Goal: Information Seeking & Learning: Learn about a topic

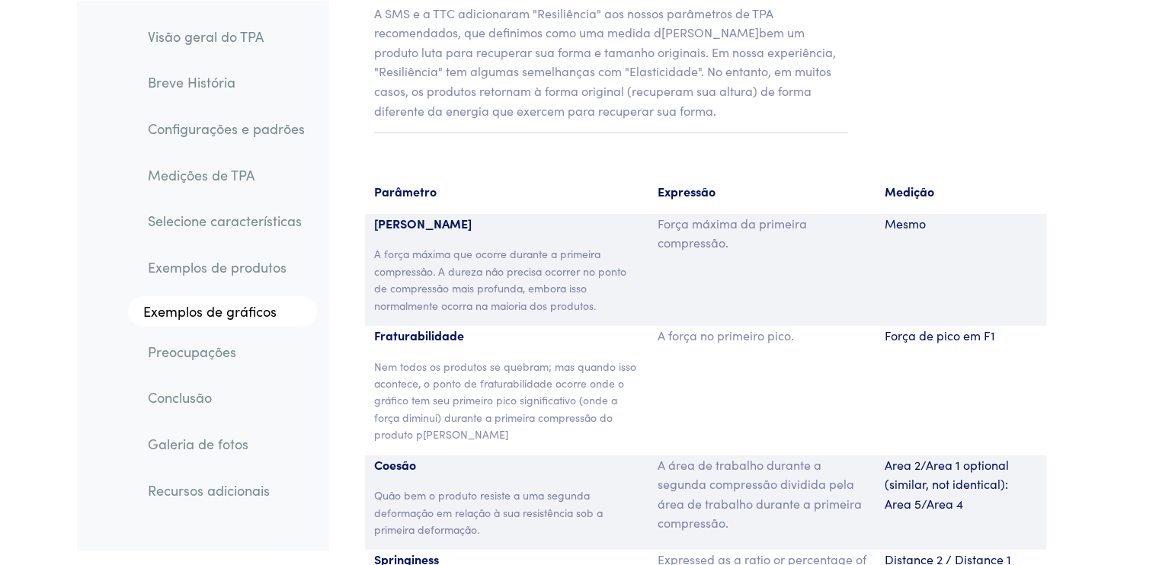
scroll to position [10312, 0]
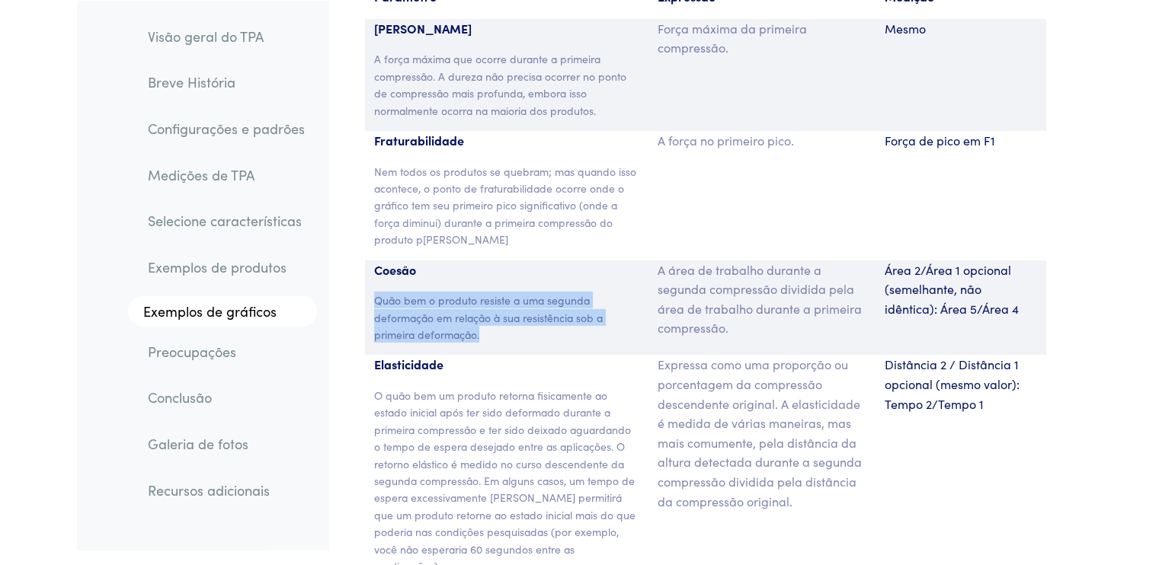
drag, startPoint x: 375, startPoint y: 259, endPoint x: 480, endPoint y: 298, distance: 112.1
click at [480, 298] on p "Quão bem o produto resiste a uma segunda deformação em relação à sua resistênci…" at bounding box center [507, 317] width 266 height 51
copy font "Quão bem o produto resiste a uma segunda deformação em relação à sua resistênci…"
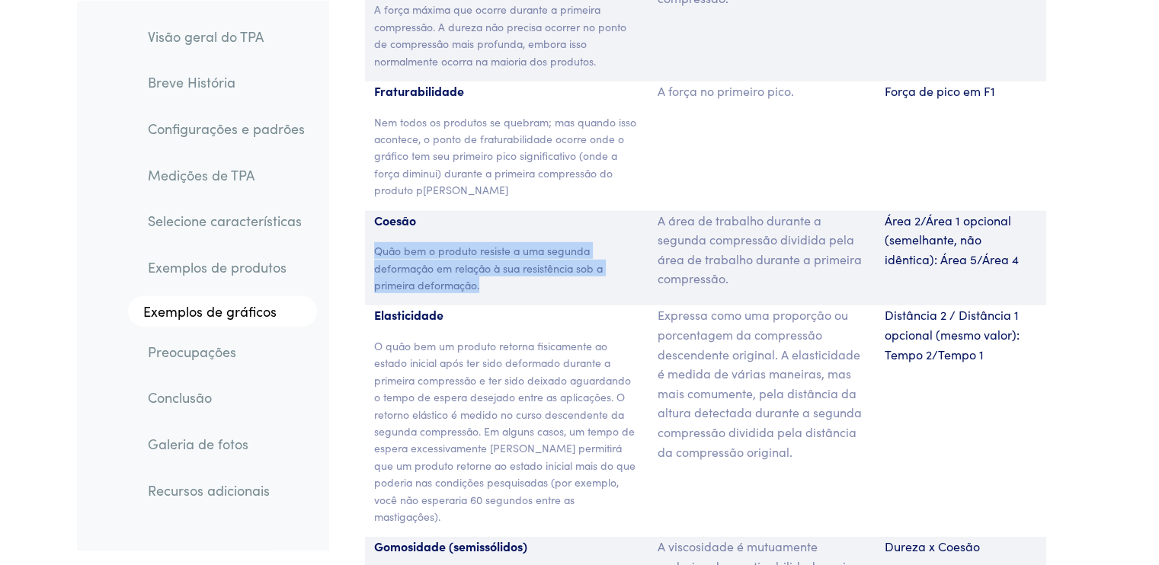
scroll to position [10388, 0]
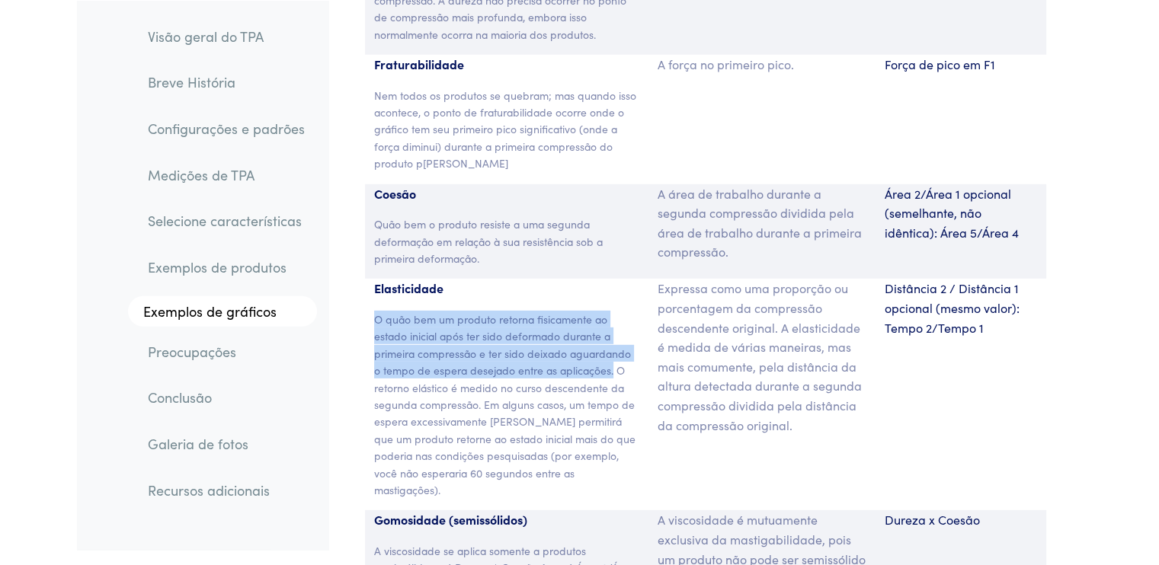
drag, startPoint x: 374, startPoint y: 283, endPoint x: 603, endPoint y: 335, distance: 234.5
click at [603, 335] on font "O quão bem um produto retorna fisicamente ao estado inicial após ter sido defor…" at bounding box center [504, 405] width 261 height 186
copy font "O quão bem um produto retorna fisicamente ao estado inicial após ter sido defor…"
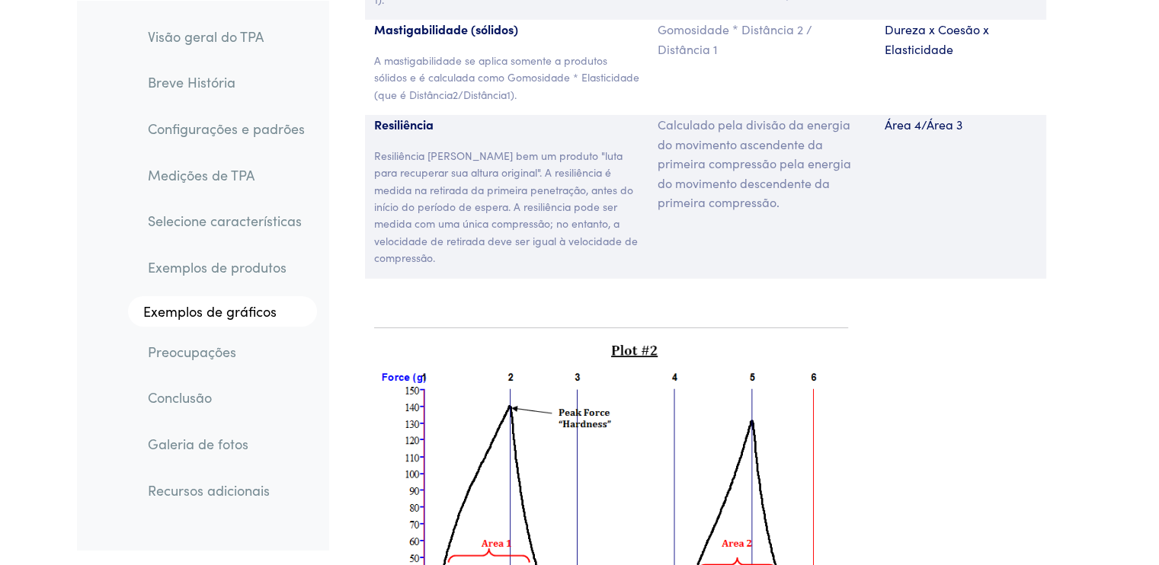
scroll to position [10693, 0]
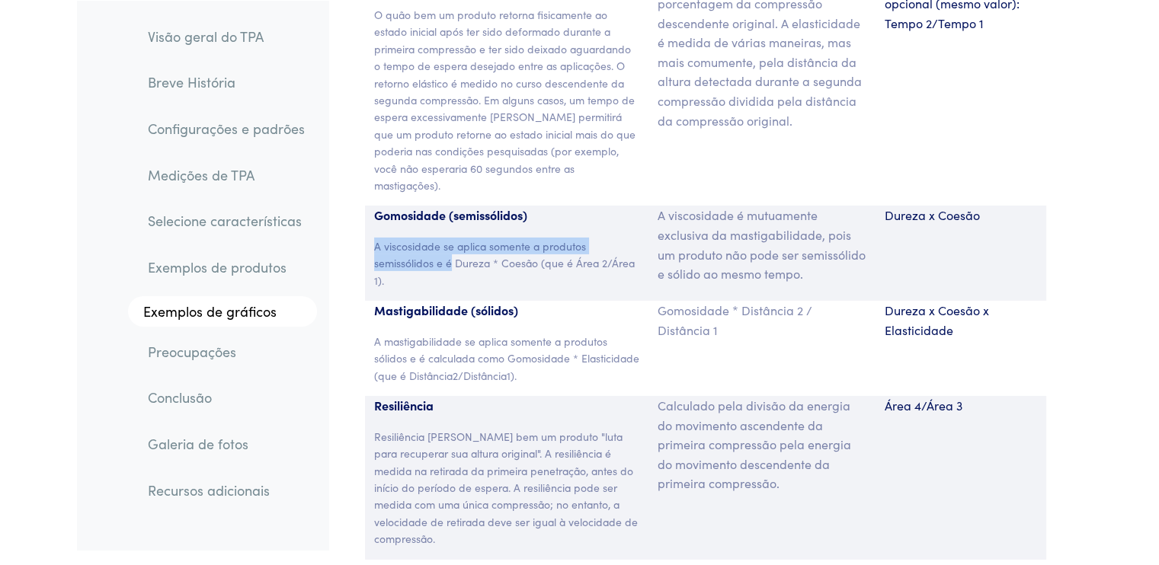
drag, startPoint x: 374, startPoint y: 187, endPoint x: 451, endPoint y: 209, distance: 79.8
click at [451, 238] on font "A viscosidade se aplica somente a produtos semissólidos e é Dureza * Coesão (qu…" at bounding box center [504, 263] width 261 height 50
copy font "A viscosidade se aplica somente a produtos semissólidos e é"
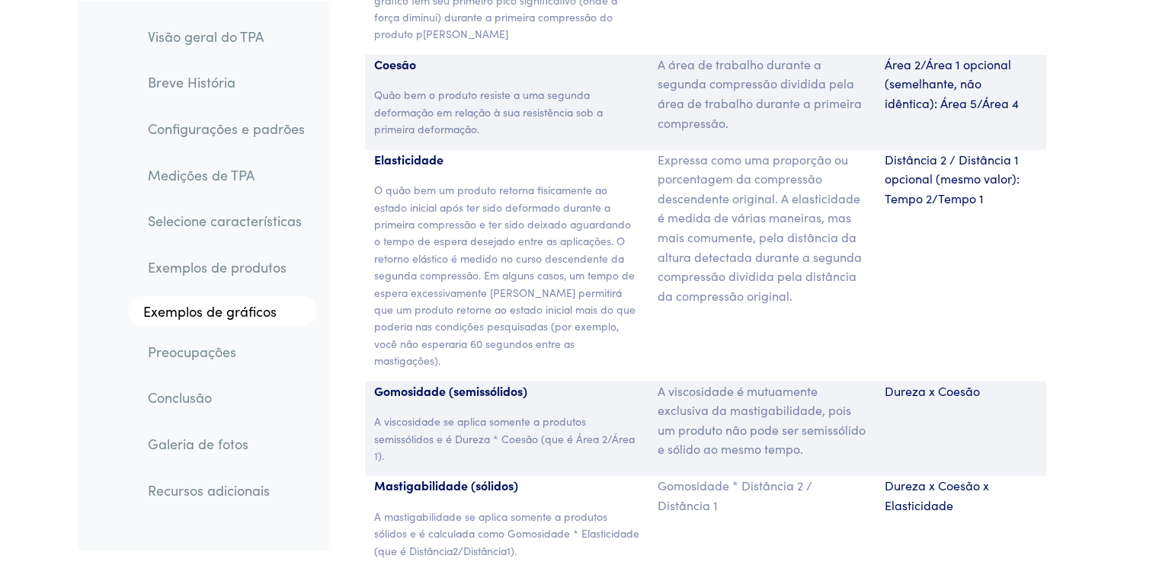
scroll to position [10914, 0]
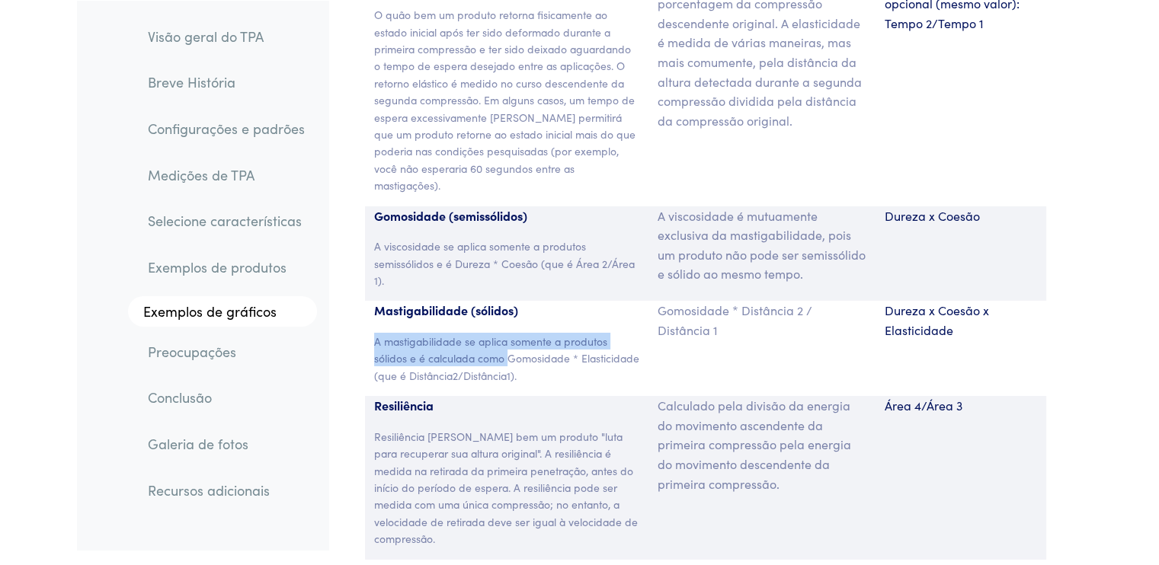
drag, startPoint x: 375, startPoint y: 282, endPoint x: 507, endPoint y: 307, distance: 134.2
click at [507, 334] on font "A mastigabilidade se aplica somente a produtos sólidos e é calculada como Gomos…" at bounding box center [506, 359] width 265 height 50
copy font "A mastigabilidade se aplica somente a produtos sólidos e é calculada como"
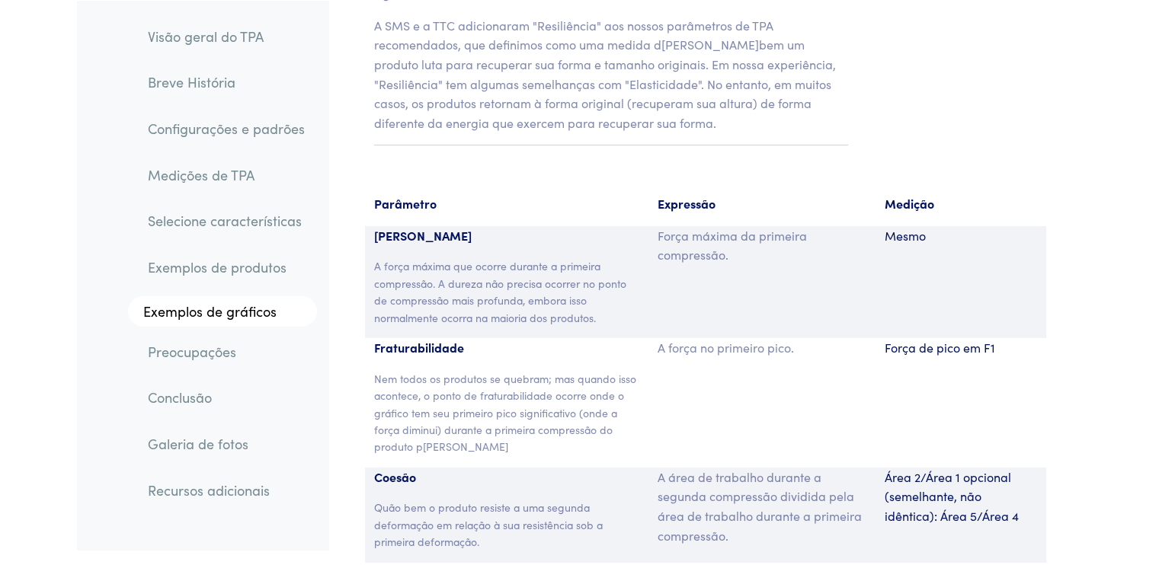
scroll to position [10305, 0]
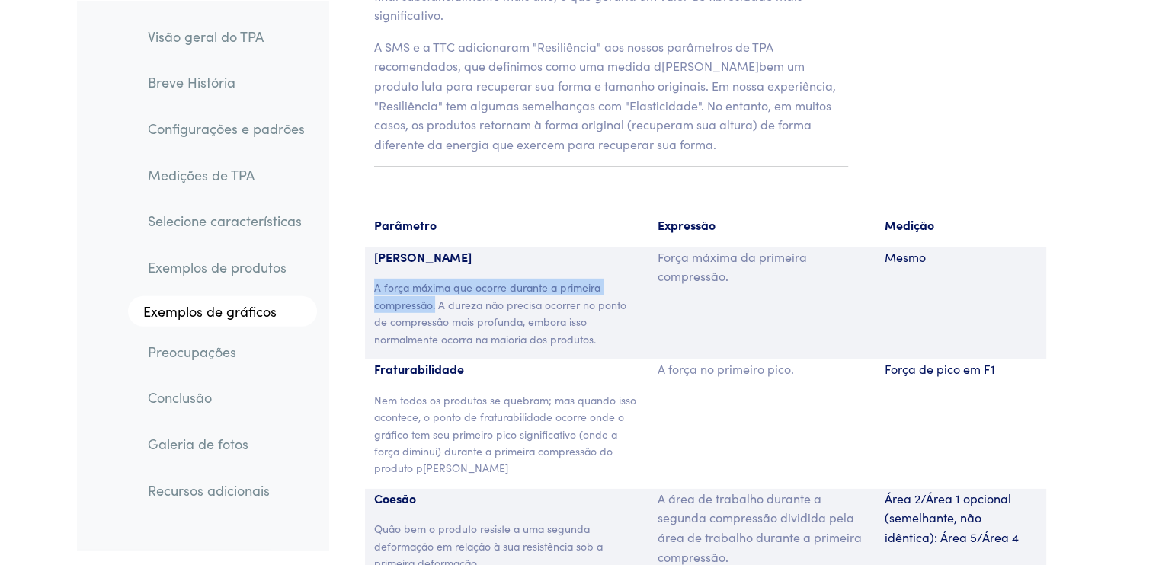
drag, startPoint x: 374, startPoint y: 248, endPoint x: 436, endPoint y: 270, distance: 65.5
click at [436, 280] on font "A força máxima que ocorre durante a primeira compressão. A dureza não precisa o…" at bounding box center [500, 313] width 252 height 66
copy font "A força máxima que ocorre durante a primeira compressão."
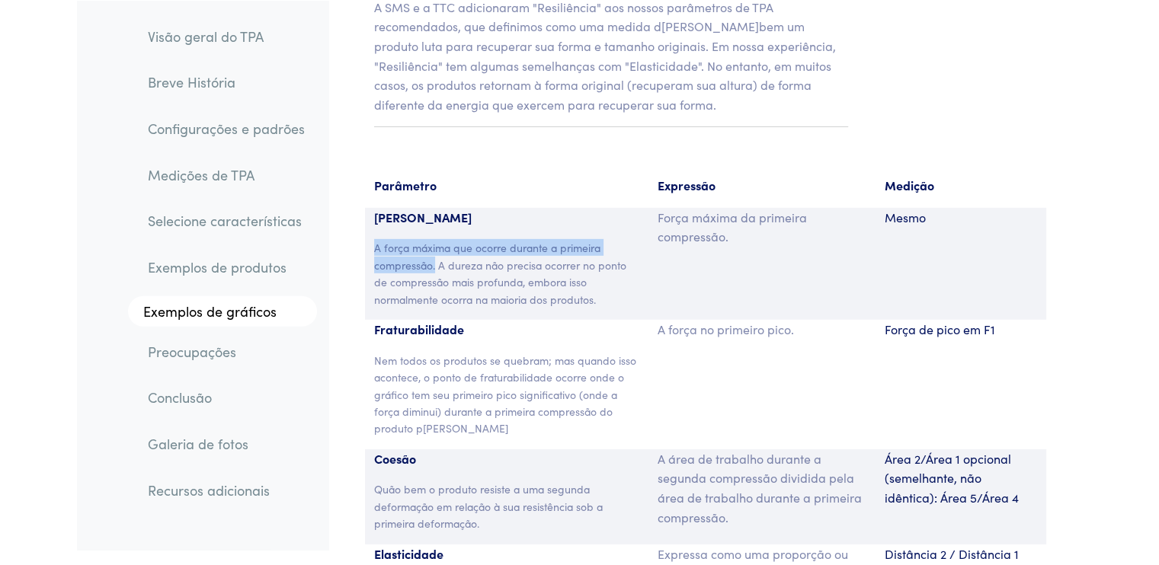
scroll to position [10381, 0]
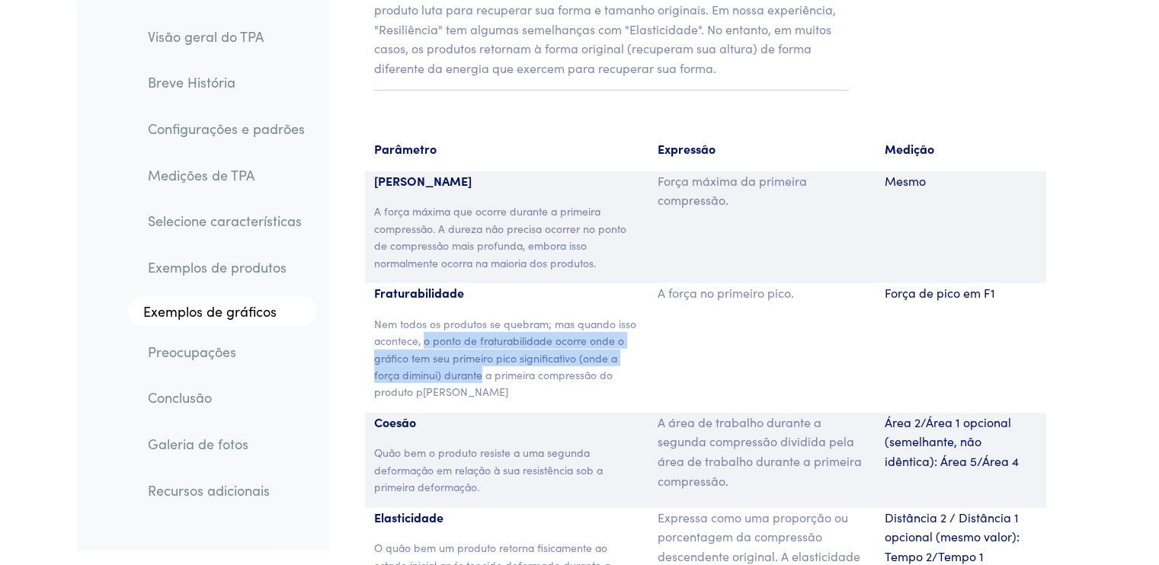
drag, startPoint x: 422, startPoint y: 302, endPoint x: 481, endPoint y: 340, distance: 70.6
click at [481, 340] on font "Nem todos os produtos se quebram; mas quando isso acontece, o ponto de fraturab…" at bounding box center [505, 358] width 262 height 84
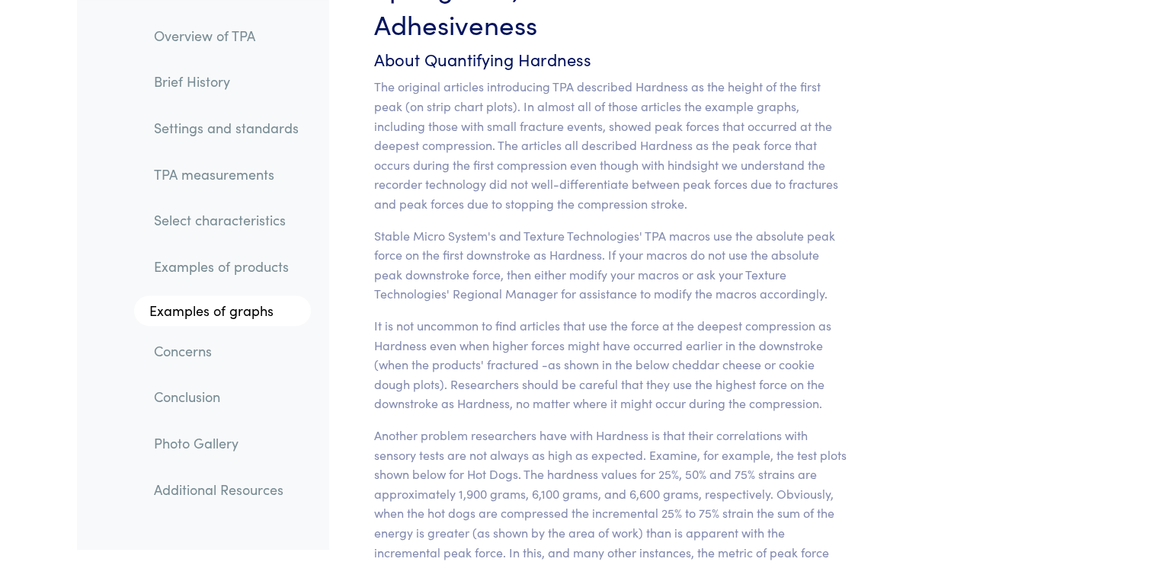
scroll to position [12653, 0]
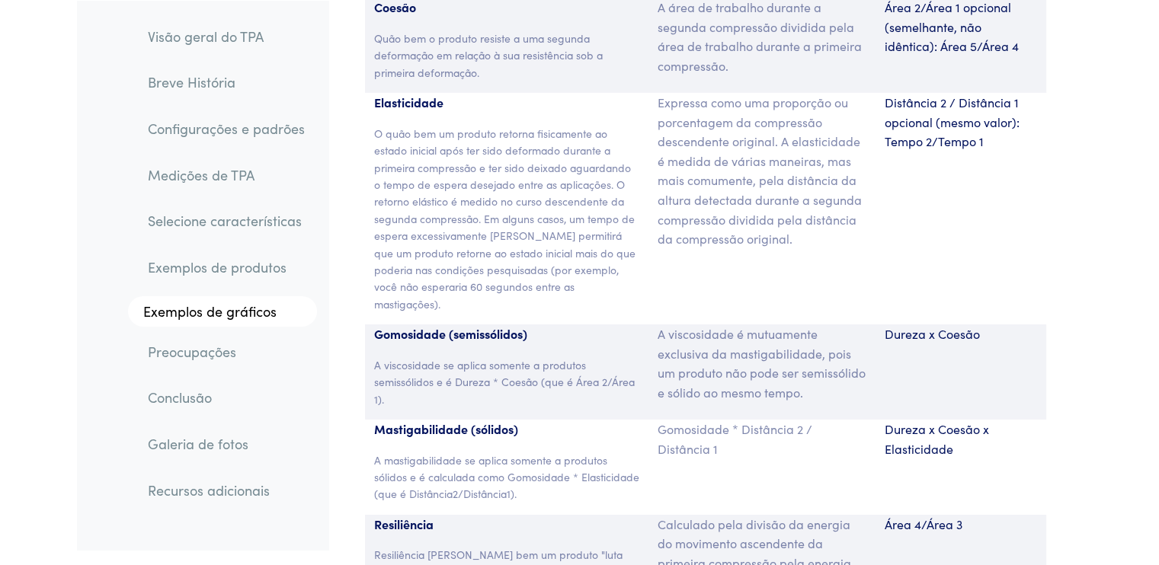
scroll to position [10977, 0]
